Goal: Information Seeking & Learning: Compare options

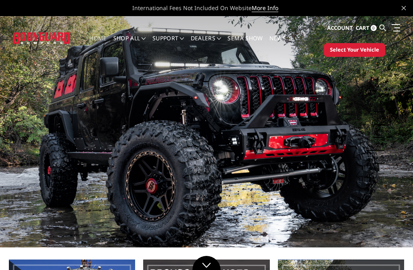
click at [357, 48] on span "Select Your Vehicle" at bounding box center [354, 50] width 49 height 8
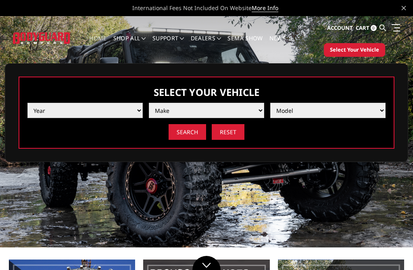
click at [60, 113] on select "Year 2025 2024 2023 2022 2021 2020 2019 2018 2017 2016 2015 2014 2013 2012 2011…" at bounding box center [84, 110] width 115 height 15
select select "yr_2025"
click at [136, 108] on select "Year 2025 2024 2023 2022 2021 2020 2019 2018 2017 2016 2015 2014 2013 2012 2011…" at bounding box center [84, 110] width 115 height 15
click at [167, 108] on select "Make Chevrolet Ford GMC Ram Toyota" at bounding box center [206, 110] width 115 height 15
select select "mk_ford"
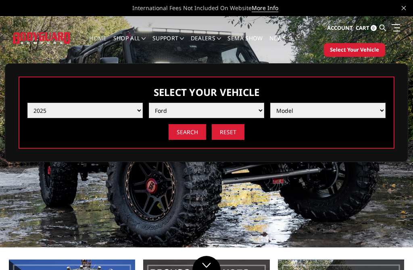
click at [360, 110] on select "Model F150 F150 Raptor F250 / F350 F450 F550" at bounding box center [327, 110] width 115 height 15
select select "md_f450"
click at [186, 133] on input "Search" at bounding box center [186, 132] width 37 height 16
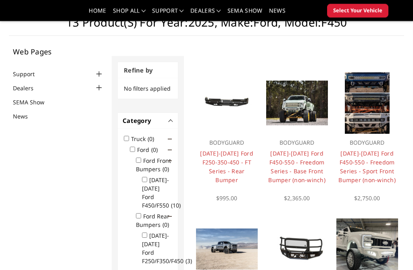
scroll to position [43, 0]
click at [293, 102] on img at bounding box center [297, 103] width 62 height 45
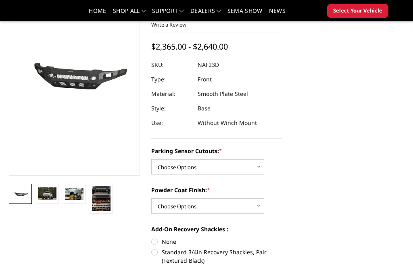
scroll to position [85, 0]
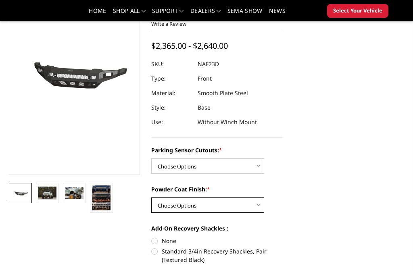
click at [252, 205] on select "Choose Options Bare Metal Textured Black Powder Coat" at bounding box center [207, 205] width 113 height 15
click at [258, 209] on select "Choose Options Bare Metal Textured Black Powder Coat" at bounding box center [207, 205] width 113 height 15
click at [55, 196] on img at bounding box center [47, 193] width 18 height 13
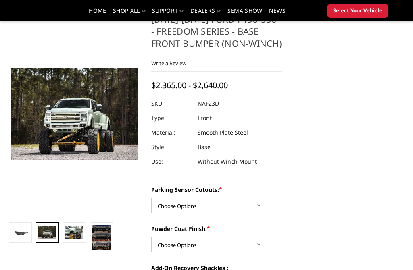
scroll to position [46, 0]
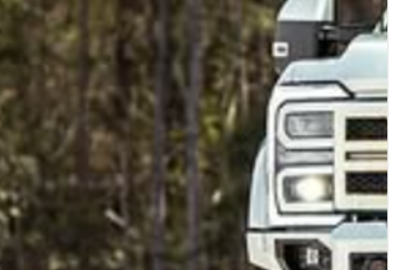
click at [7, 34] on img at bounding box center [221, 113] width 516 height 375
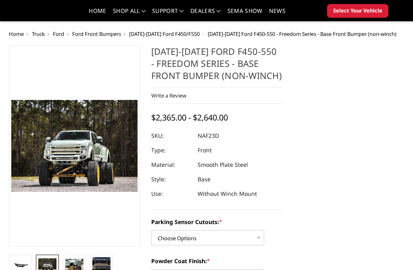
scroll to position [127, 0]
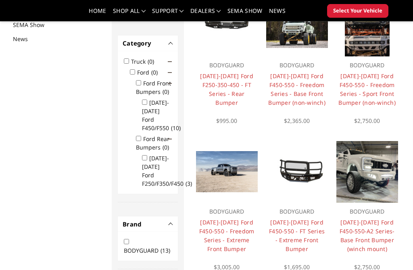
scroll to position [123, 0]
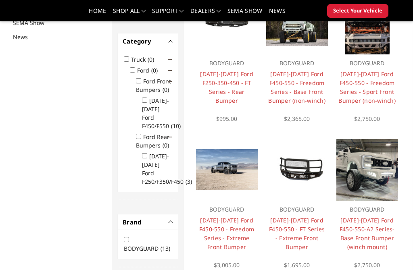
click at [293, 221] on link "[DATE]-[DATE] Ford F450-550 - FT Series - Extreme Front Bumper" at bounding box center [297, 233] width 56 height 34
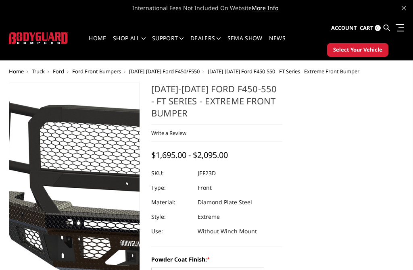
click at [54, 111] on img at bounding box center [135, 197] width 516 height 241
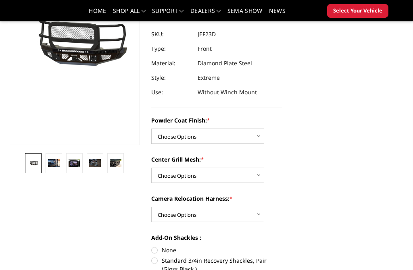
scroll to position [119, 0]
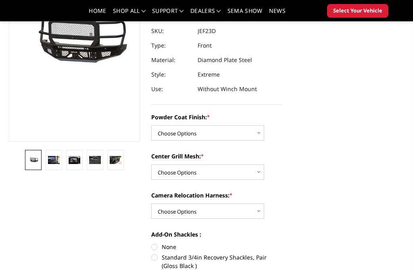
click at [54, 163] on img at bounding box center [54, 160] width 12 height 8
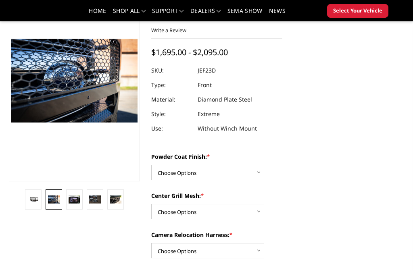
scroll to position [73, 0]
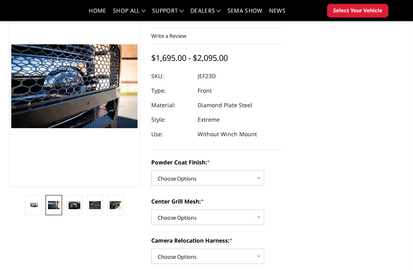
click at [72, 210] on link at bounding box center [74, 206] width 17 height 20
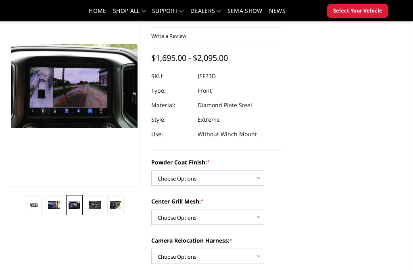
click at [93, 202] on img at bounding box center [95, 205] width 12 height 8
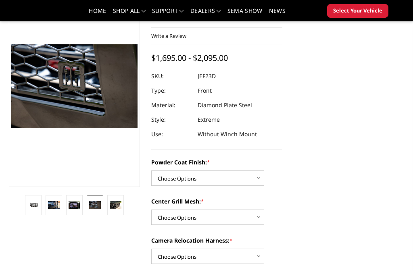
click at [69, 202] on img at bounding box center [75, 205] width 12 height 8
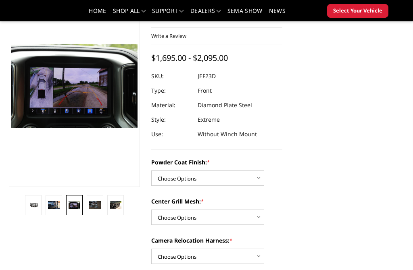
click at [96, 206] on img at bounding box center [95, 205] width 12 height 8
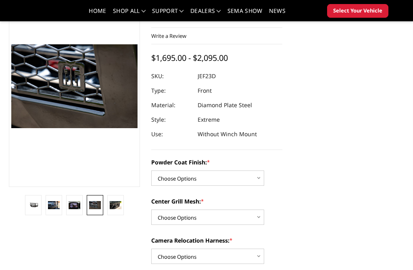
click at [119, 209] on img at bounding box center [116, 205] width 12 height 8
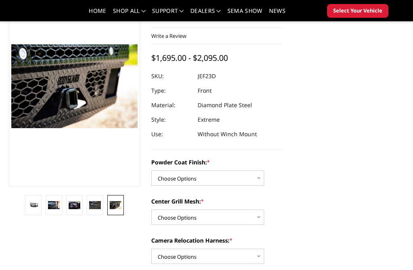
click at [93, 201] on link at bounding box center [95, 205] width 17 height 20
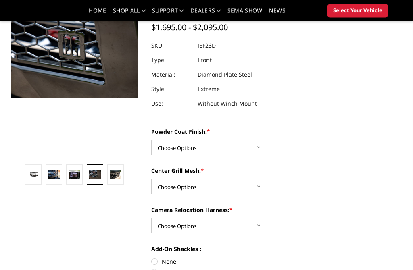
scroll to position [104, 0]
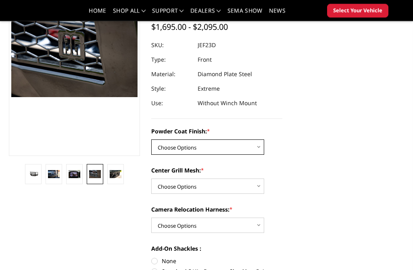
click at [262, 141] on select "Choose Options Bare Metal Gloss Black Powder Coat Textured Black Powder Coat" at bounding box center [207, 147] width 113 height 15
click at [252, 146] on select "Choose Options Bare Metal Gloss Black Powder Coat Textured Black Powder Coat" at bounding box center [207, 146] width 113 height 15
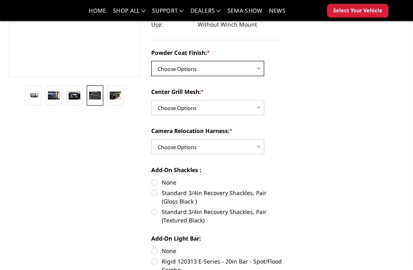
scroll to position [182, 0]
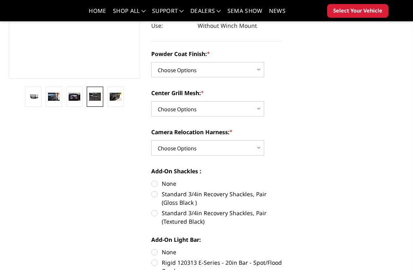
click at [51, 97] on img at bounding box center [54, 97] width 12 height 8
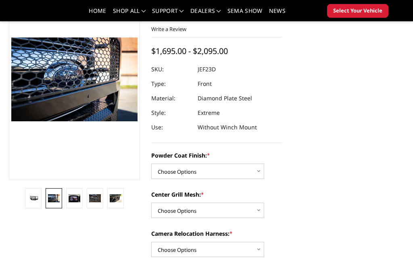
scroll to position [84, 0]
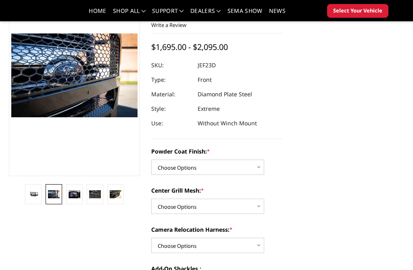
click at [94, 195] on img at bounding box center [95, 194] width 12 height 8
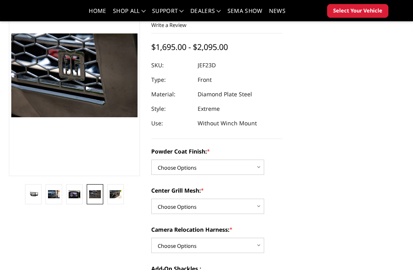
scroll to position [0, 0]
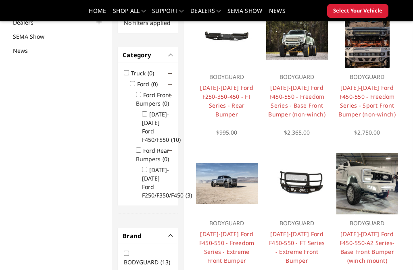
scroll to position [108, 0]
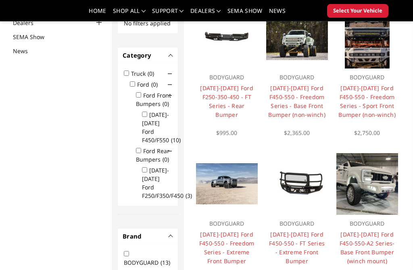
click at [356, 89] on link "[DATE]-[DATE] Ford F450-550 - Freedom Series - Sport Front Bumper (non-winch)" at bounding box center [366, 101] width 57 height 34
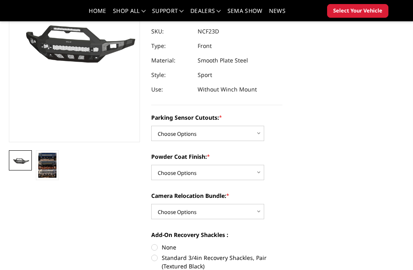
scroll to position [118, 0]
click at [43, 172] on img at bounding box center [47, 165] width 18 height 25
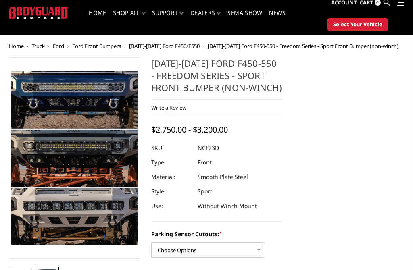
scroll to position [25, 0]
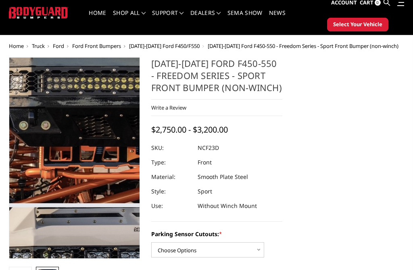
click at [33, 184] on img at bounding box center [150, 118] width 375 height 516
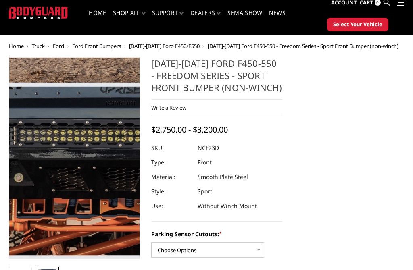
click at [48, 150] on img at bounding box center [123, 171] width 375 height 516
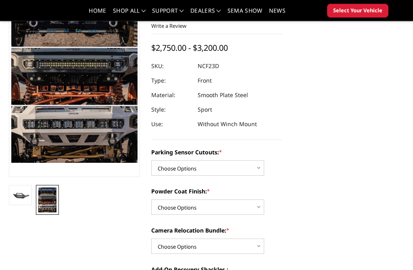
scroll to position [83, 0]
click at [255, 168] on select "Choose Options No - Without Parking Sensor Cutouts Yes - With Parking Sensor Cu…" at bounding box center [207, 167] width 113 height 15
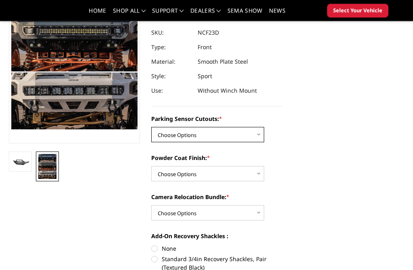
scroll to position [120, 0]
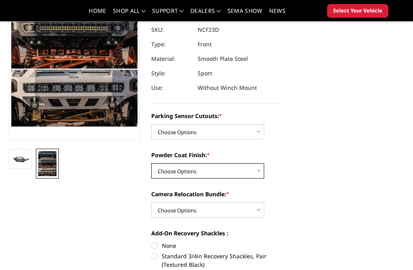
click at [252, 171] on select "Choose Options Bare Metal Textured Black Powder Coat" at bounding box center [207, 170] width 113 height 15
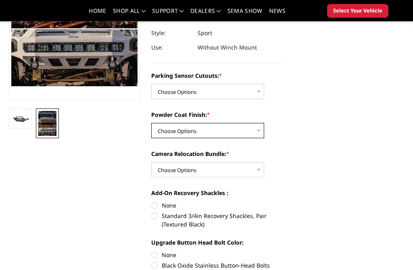
scroll to position [166, 0]
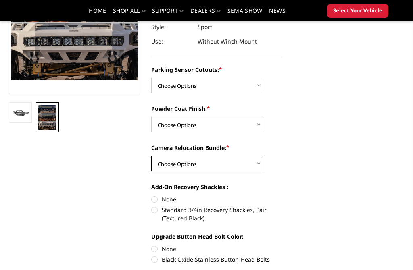
click at [249, 165] on select "Choose Options WITH Camera Relocation Bundle WITHOUT Camera Relocation Bundle" at bounding box center [207, 163] width 113 height 15
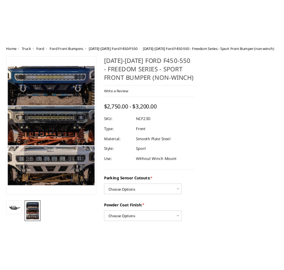
scroll to position [0, 0]
